Goal: Task Accomplishment & Management: Use online tool/utility

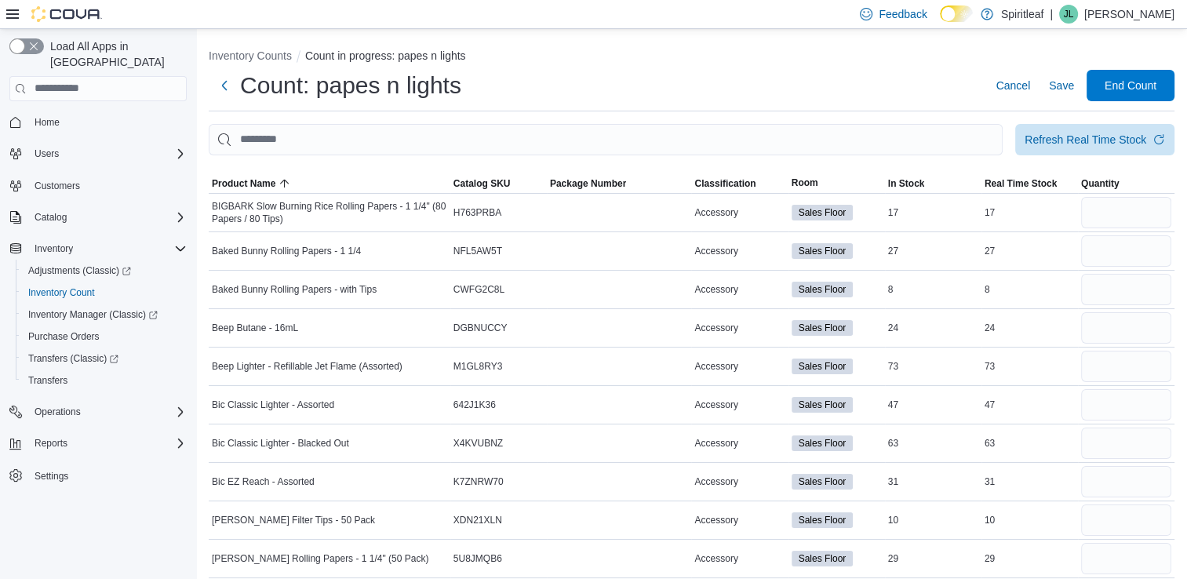
drag, startPoint x: 81, startPoint y: 108, endPoint x: 478, endPoint y: 108, distance: 397.1
click at [478, 108] on div "Count: papes n lights Cancel Save End Count" at bounding box center [692, 91] width 966 height 42
click at [1051, 149] on span "Refresh Real Time Stock" at bounding box center [1095, 138] width 140 height 31
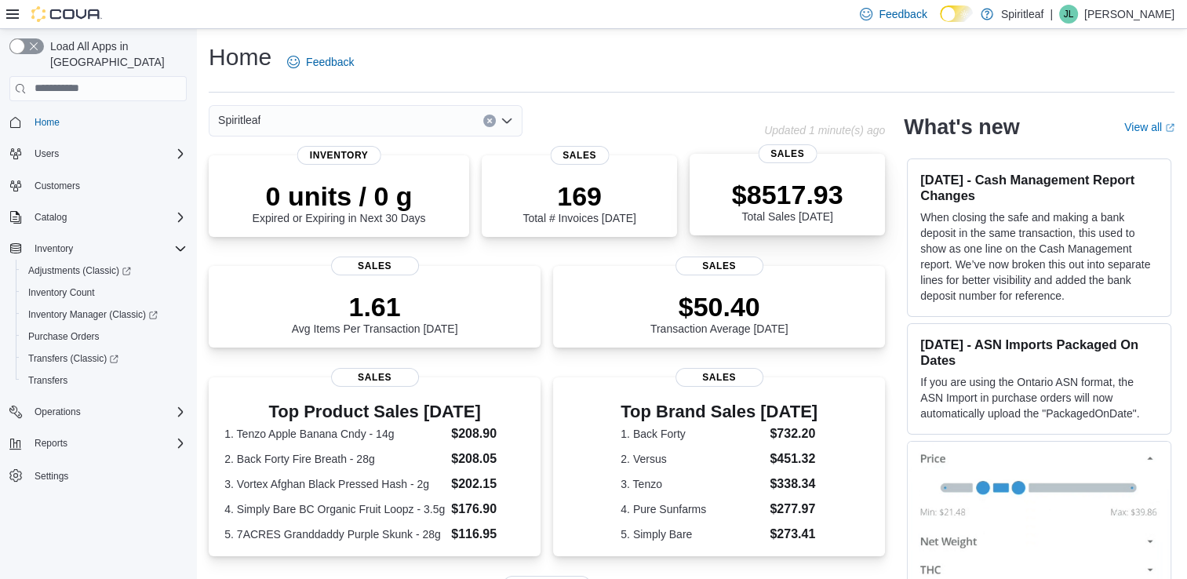
click at [762, 208] on p "$8517.93" at bounding box center [787, 194] width 111 height 31
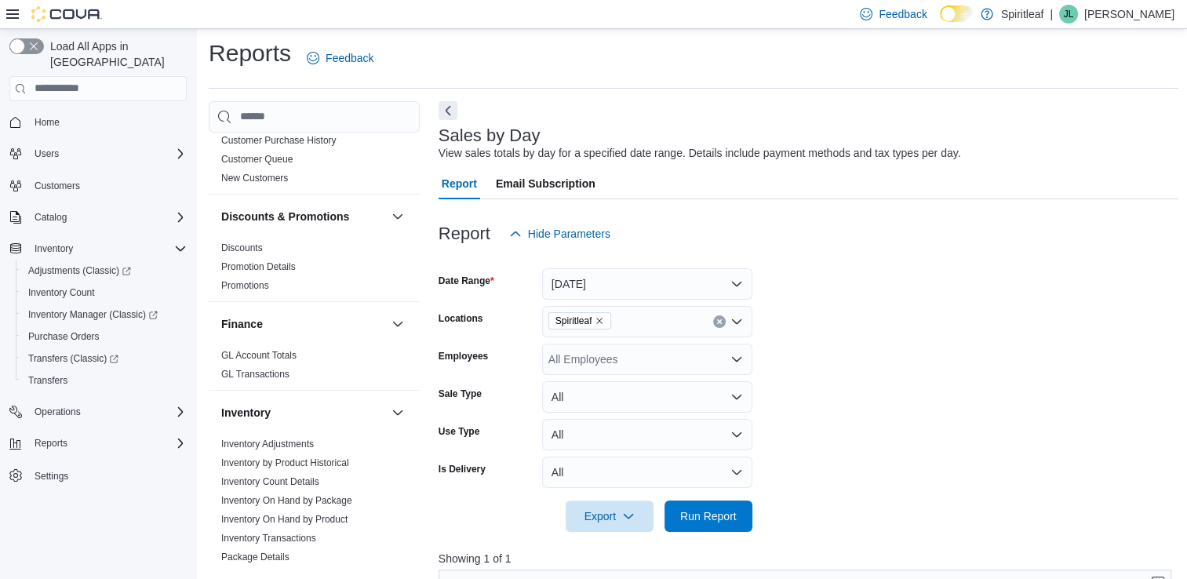
scroll to position [243, 0]
click at [605, 367] on div "All Employees" at bounding box center [647, 359] width 210 height 31
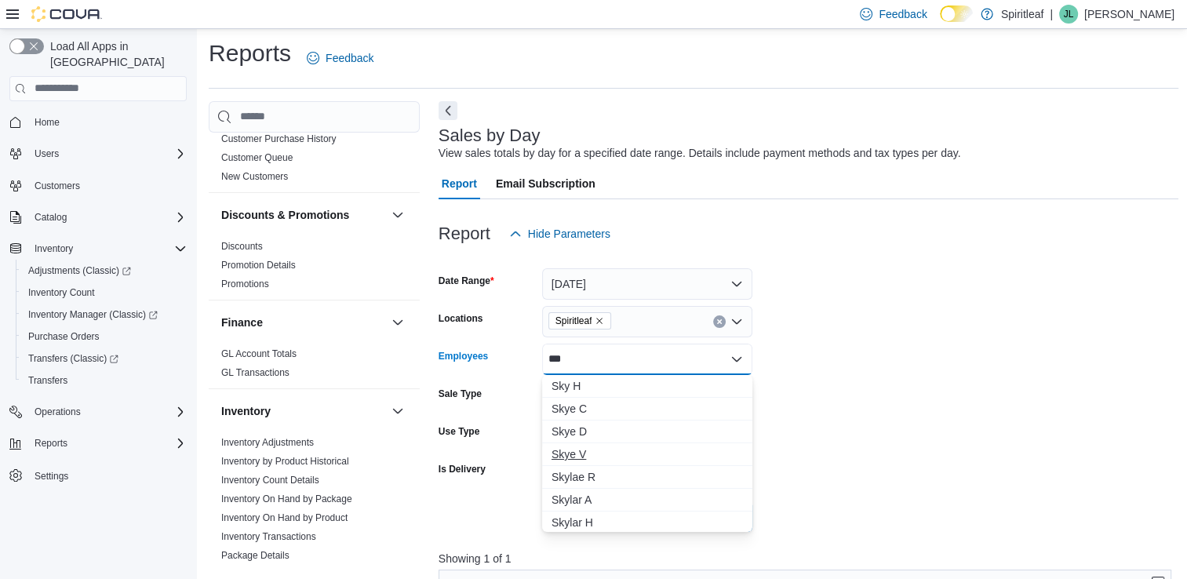
scroll to position [25, 0]
type input "***"
click at [576, 523] on span "Skyra S" at bounding box center [647, 520] width 191 height 16
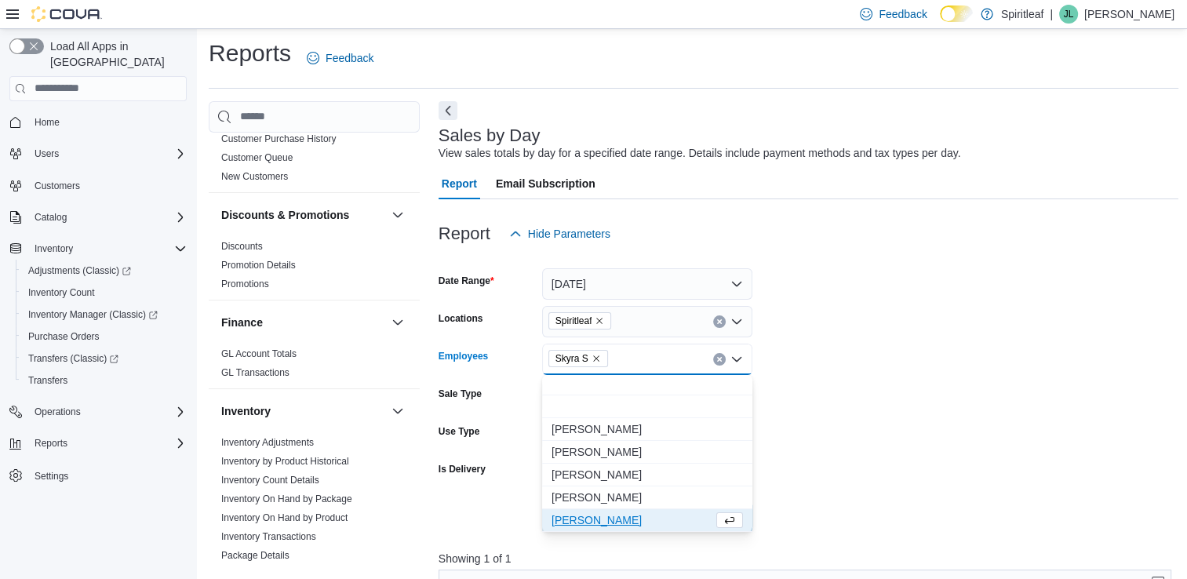
click at [892, 334] on form "Date Range Today Locations Spiritleaf Employees Skyra S Combo box. Selected. Sk…" at bounding box center [809, 391] width 741 height 283
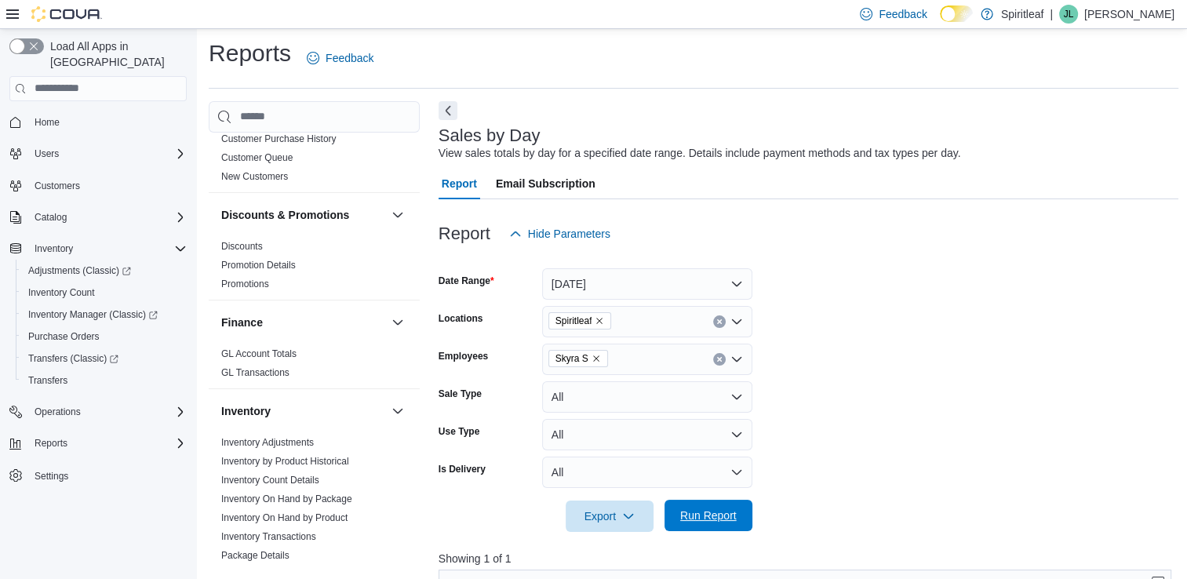
click at [713, 520] on span "Run Report" at bounding box center [708, 516] width 57 height 16
